Goal: Information Seeking & Learning: Understand process/instructions

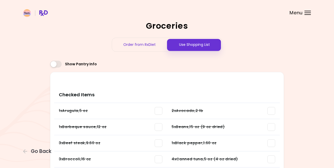
scroll to position [56, 0]
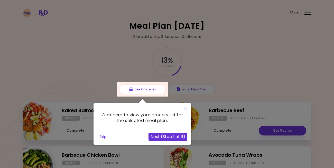
click at [187, 108] on button "Close" at bounding box center [185, 109] width 11 height 12
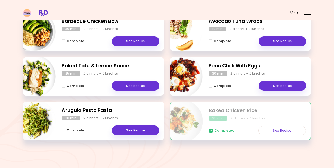
scroll to position [134, 0]
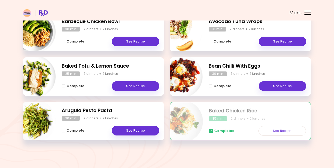
click at [211, 130] on icon at bounding box center [211, 130] width 2 height 1
click at [246, 132] on div "Completed See Recipe" at bounding box center [257, 128] width 97 height 15
click at [259, 133] on link "See Recipe" at bounding box center [281, 131] width 47 height 10
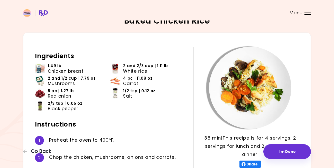
scroll to position [4, 0]
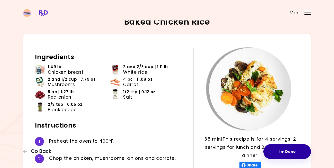
click at [280, 149] on button "I'm Done" at bounding box center [286, 151] width 47 height 15
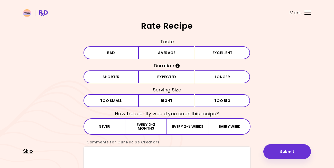
click at [30, 150] on span "Skip" at bounding box center [28, 152] width 10 height 6
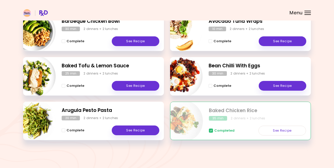
scroll to position [134, 0]
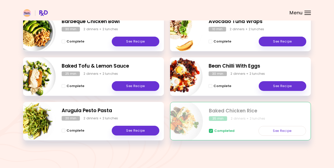
click at [210, 132] on span at bounding box center [211, 131] width 4 height 4
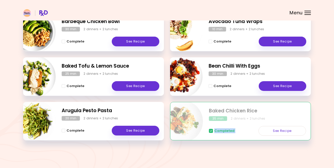
click at [210, 132] on span at bounding box center [211, 131] width 4 height 4
click at [228, 116] on div "35 min 2 dinners + 2 lunches" at bounding box center [257, 118] width 97 height 5
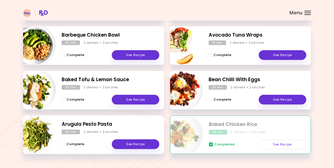
scroll to position [121, 0]
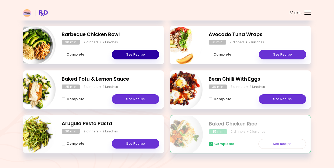
click at [147, 56] on link "See Recipe" at bounding box center [135, 55] width 47 height 10
